Goal: Task Accomplishment & Management: Use online tool/utility

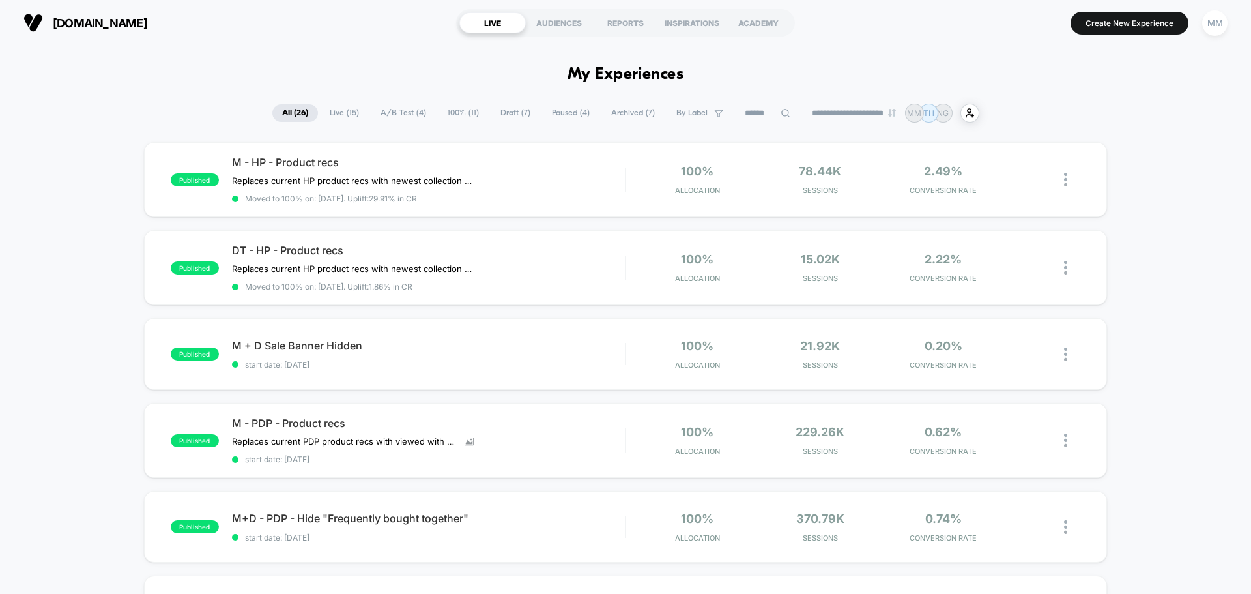
click at [390, 109] on span "A/B Test ( 4 )" at bounding box center [403, 113] width 65 height 18
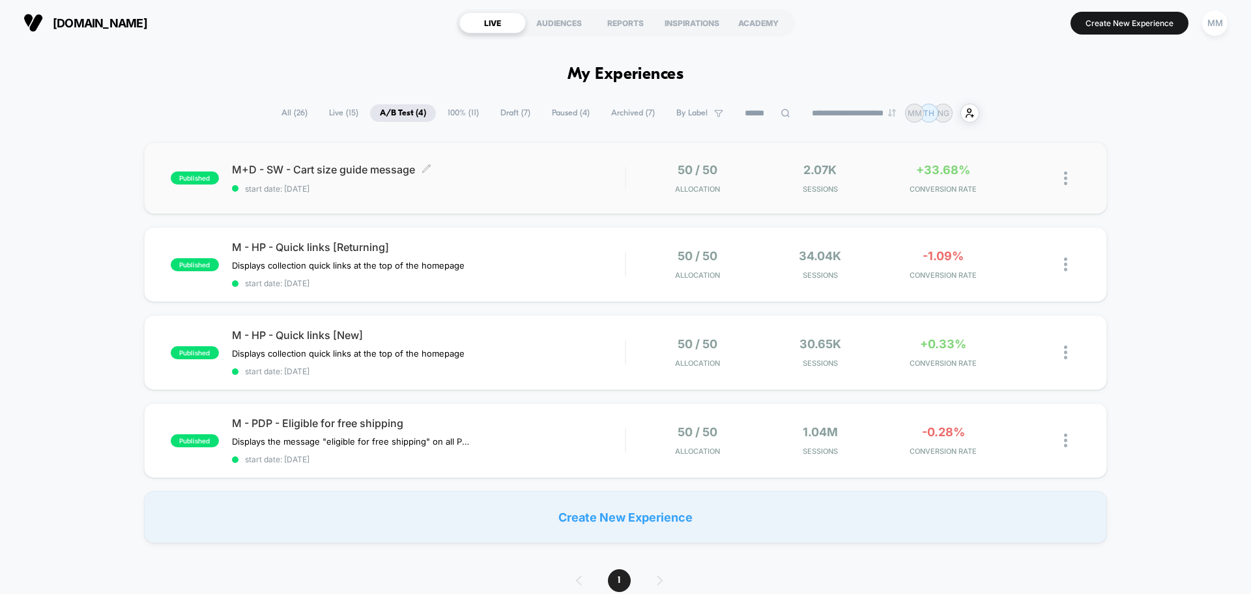
click at [362, 175] on span "M+D - SW - Cart size guide message Click to edit experience details" at bounding box center [428, 169] width 393 height 13
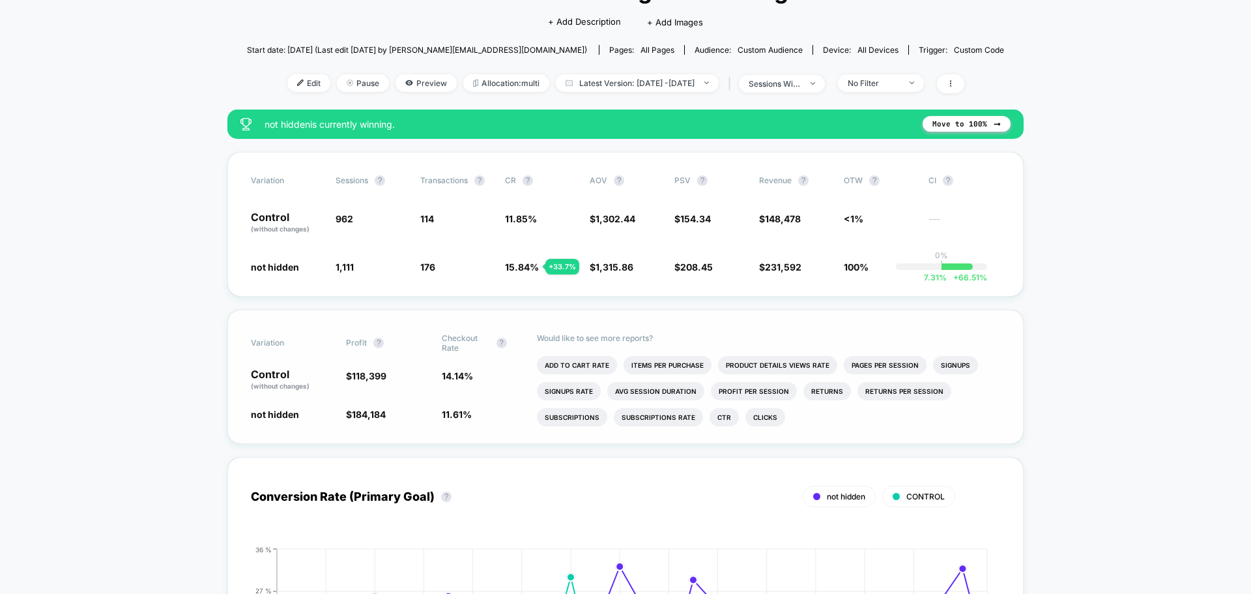
scroll to position [130, 0]
